Goal: Information Seeking & Learning: Learn about a topic

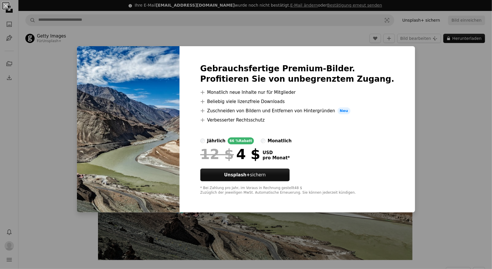
click at [421, 70] on div "An X shape Gebrauchsfertige Premium-Bilder. Profitieren Sie von unbegrenztem Zu…" at bounding box center [246, 134] width 492 height 269
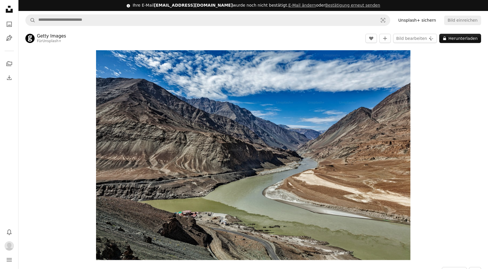
click at [42, 35] on link "Getty Images" at bounding box center [51, 36] width 29 height 6
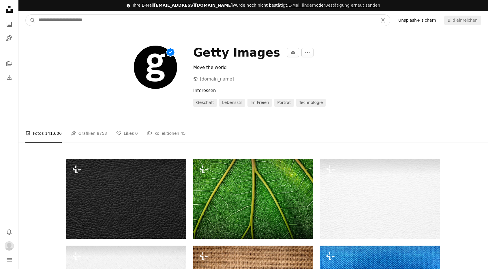
click at [154, 19] on input "Finden Sie Bildmaterial auf der ganzen Webseite" at bounding box center [205, 20] width 340 height 11
type input "******"
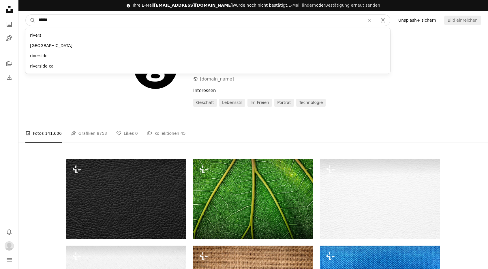
click button "A magnifying glass" at bounding box center [31, 20] width 10 height 11
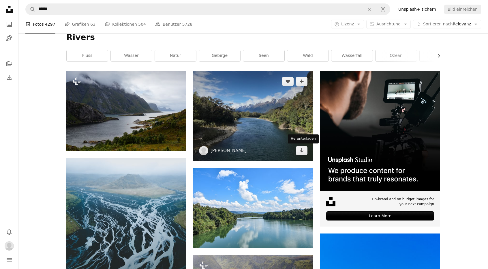
scroll to position [86, 0]
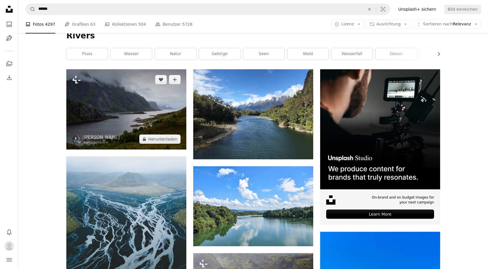
click at [146, 107] on img at bounding box center [126, 109] width 120 height 80
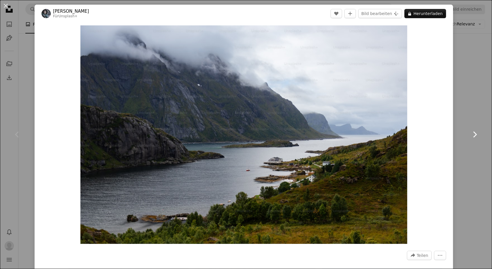
click at [474, 131] on icon "Chevron right" at bounding box center [474, 134] width 9 height 9
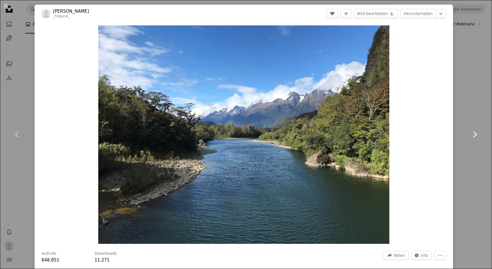
click at [475, 133] on icon "Chevron right" at bounding box center [474, 134] width 9 height 9
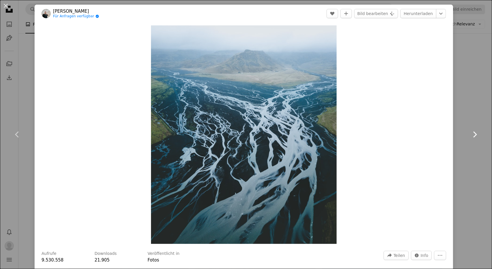
click at [470, 135] on icon "Chevron right" at bounding box center [474, 134] width 9 height 9
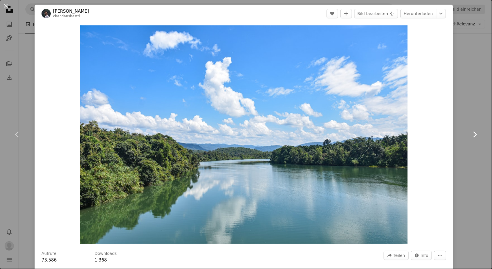
click at [470, 133] on icon "Chevron right" at bounding box center [474, 134] width 9 height 9
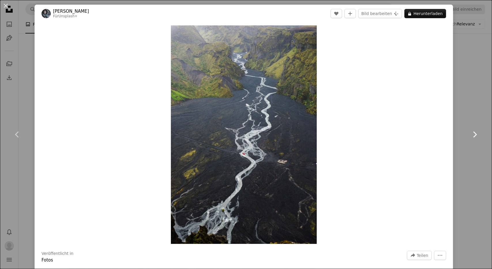
click at [470, 133] on icon "Chevron right" at bounding box center [474, 134] width 9 height 9
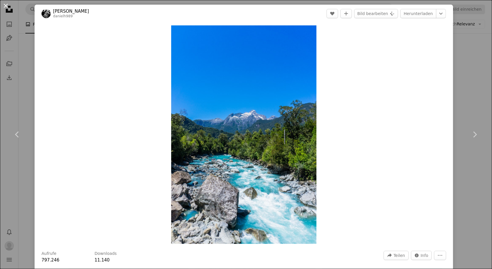
click at [5, 4] on button "An X shape" at bounding box center [5, 5] width 7 height 7
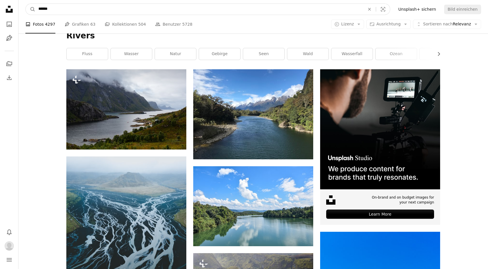
click at [133, 12] on input "******" at bounding box center [198, 9] width 327 height 11
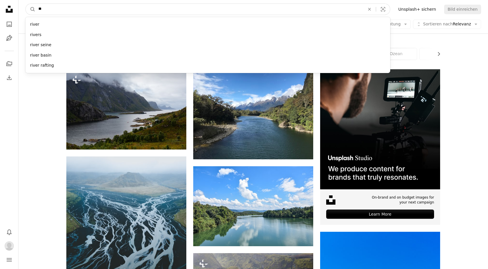
type input "*"
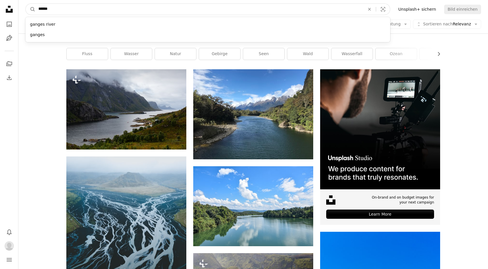
type input "******"
click at [26, 4] on button "A magnifying glass" at bounding box center [31, 9] width 10 height 11
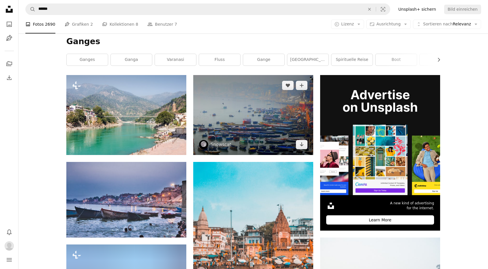
scroll to position [86, 0]
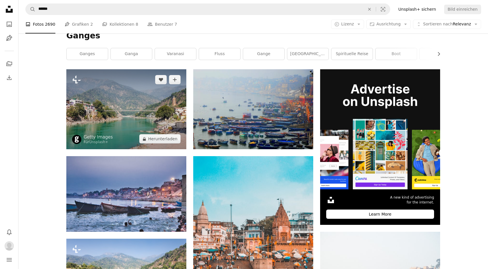
click at [128, 118] on img at bounding box center [126, 109] width 120 height 80
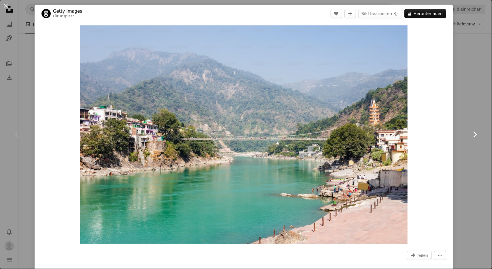
click at [473, 131] on icon at bounding box center [475, 134] width 4 height 6
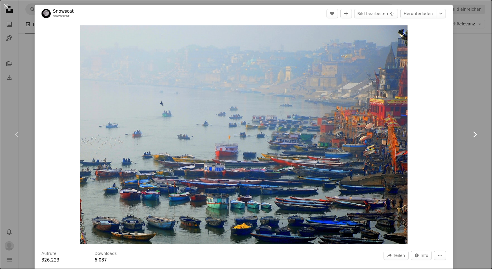
click at [473, 131] on icon at bounding box center [475, 134] width 4 height 6
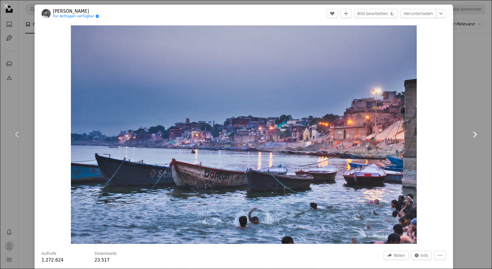
click at [473, 133] on icon at bounding box center [475, 134] width 4 height 6
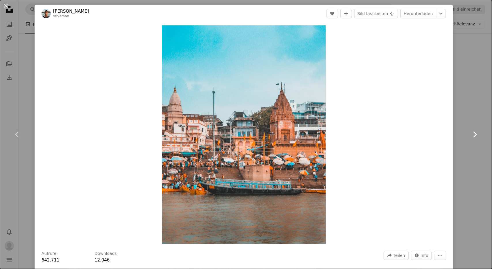
click at [473, 133] on icon at bounding box center [475, 134] width 4 height 6
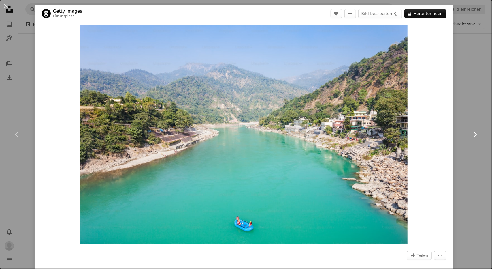
click at [470, 134] on icon "Chevron right" at bounding box center [474, 134] width 9 height 9
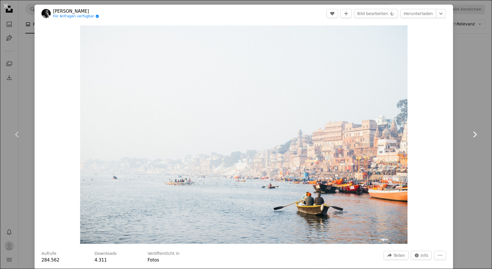
click at [470, 134] on icon "Chevron right" at bounding box center [474, 134] width 9 height 9
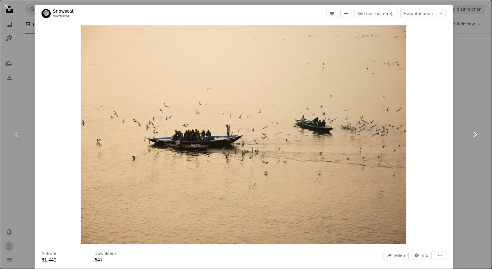
click at [470, 134] on icon "Chevron right" at bounding box center [474, 134] width 9 height 9
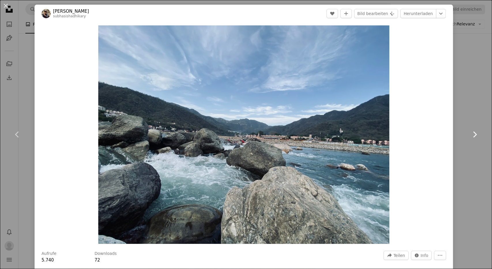
click at [470, 134] on icon "Chevron right" at bounding box center [474, 134] width 9 height 9
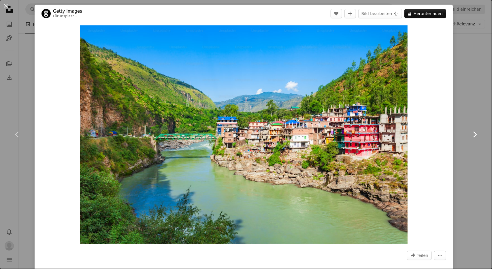
click at [470, 134] on icon "Chevron right" at bounding box center [474, 134] width 9 height 9
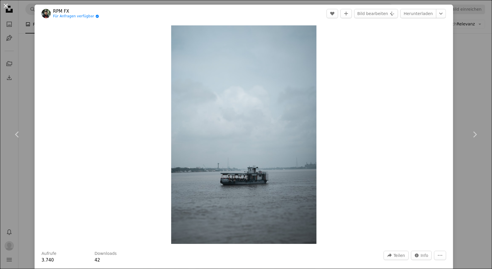
click at [6, 7] on button "An X shape" at bounding box center [5, 5] width 7 height 7
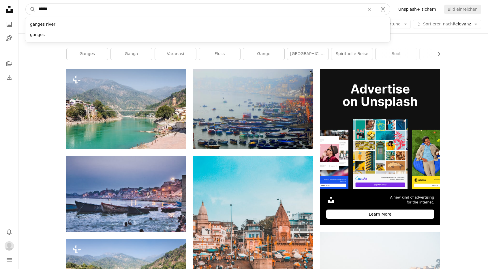
drag, startPoint x: 47, startPoint y: 10, endPoint x: 39, endPoint y: 10, distance: 7.8
click at [39, 10] on input "******" at bounding box center [198, 9] width 327 height 11
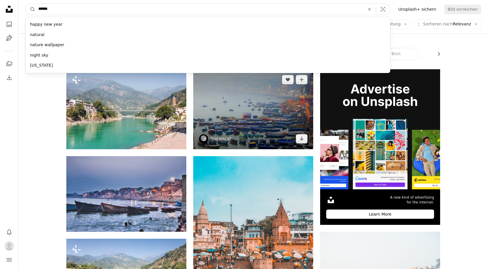
type input "*******"
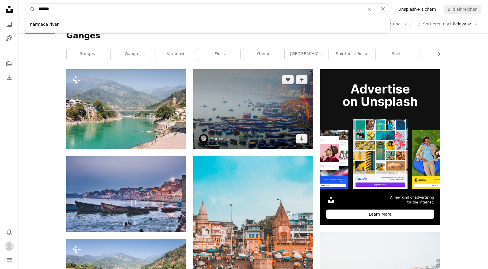
click button "A magnifying glass" at bounding box center [31, 9] width 10 height 11
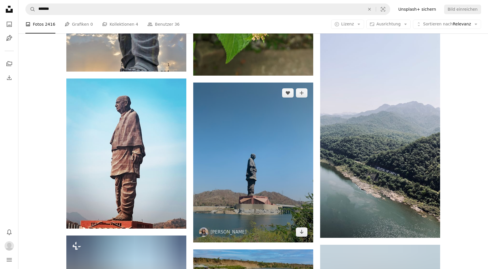
scroll to position [461, 0]
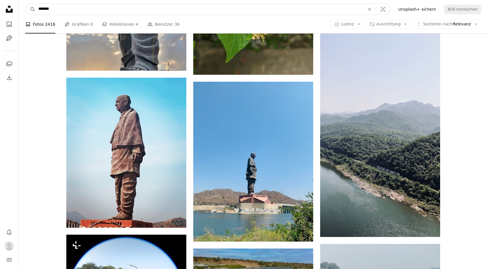
click at [76, 7] on input "*******" at bounding box center [198, 9] width 327 height 11
type input "**********"
click button "A magnifying glass" at bounding box center [31, 9] width 10 height 11
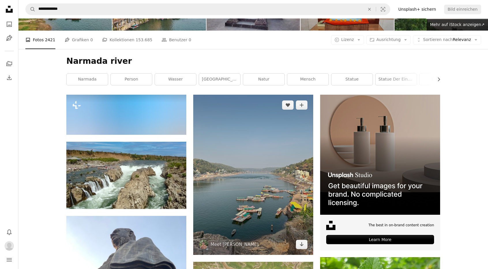
scroll to position [86, 0]
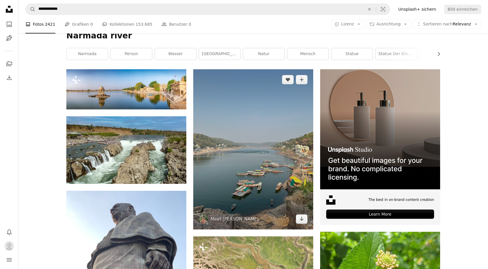
click at [258, 168] on img at bounding box center [253, 149] width 120 height 160
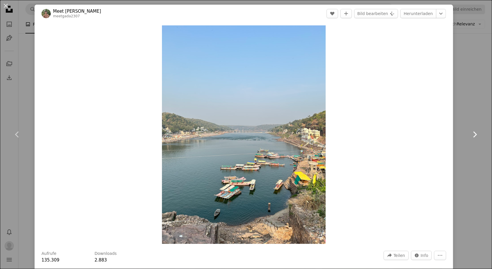
click at [473, 136] on icon "Chevron right" at bounding box center [474, 134] width 9 height 9
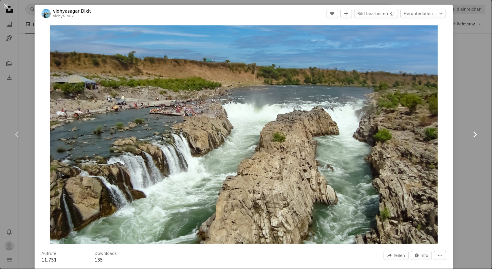
click at [473, 133] on icon at bounding box center [475, 134] width 4 height 6
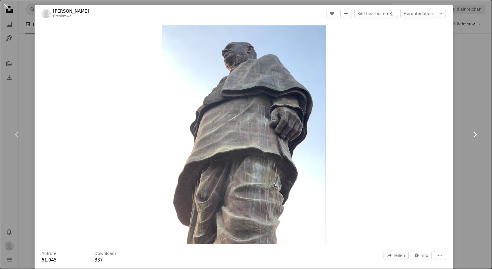
click at [473, 133] on icon at bounding box center [475, 134] width 4 height 6
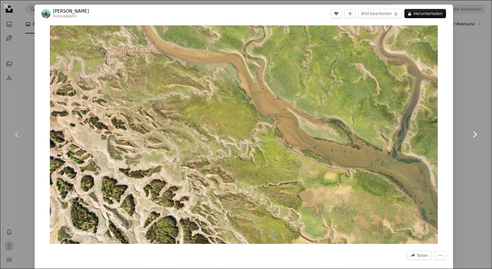
click at [473, 133] on icon at bounding box center [475, 134] width 4 height 6
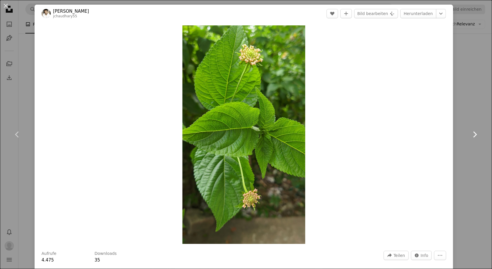
click at [473, 133] on icon at bounding box center [475, 134] width 4 height 6
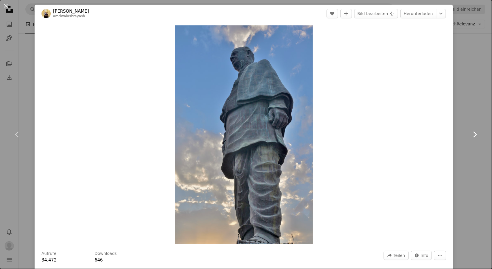
click at [473, 133] on icon at bounding box center [475, 134] width 4 height 6
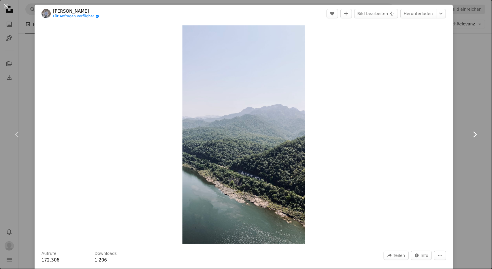
click at [473, 133] on icon at bounding box center [475, 134] width 4 height 6
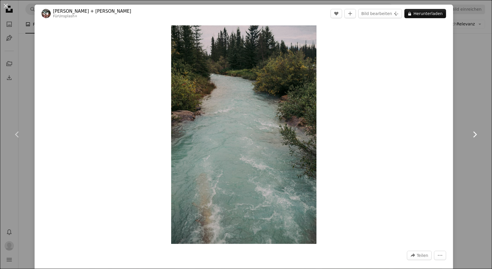
click at [473, 133] on icon at bounding box center [475, 134] width 4 height 6
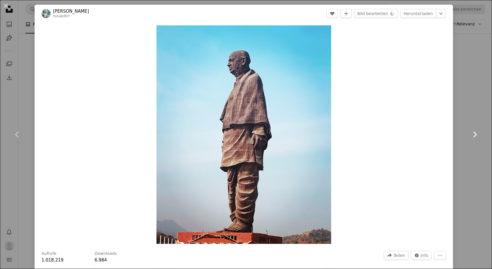
click at [473, 133] on icon at bounding box center [475, 134] width 4 height 6
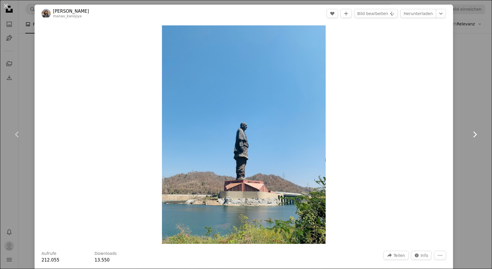
click at [473, 133] on icon at bounding box center [475, 134] width 4 height 6
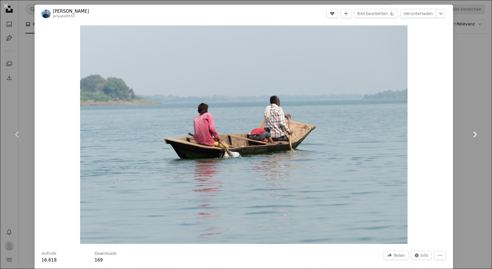
click at [473, 133] on icon at bounding box center [475, 134] width 4 height 6
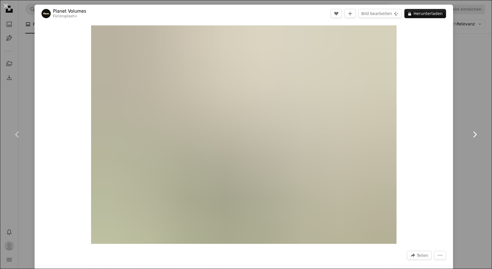
click at [473, 133] on icon at bounding box center [475, 134] width 4 height 6
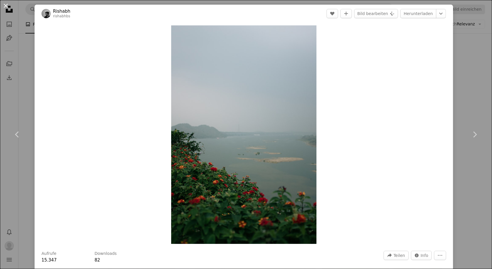
click at [5, 5] on button "An X shape" at bounding box center [5, 5] width 7 height 7
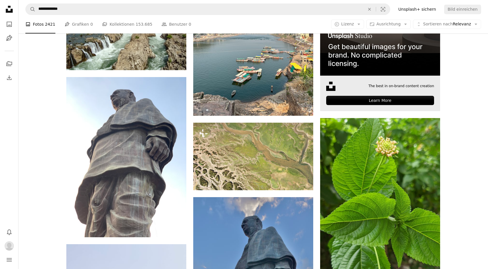
scroll to position [202, 0]
